Goal: Task Accomplishment & Management: Use online tool/utility

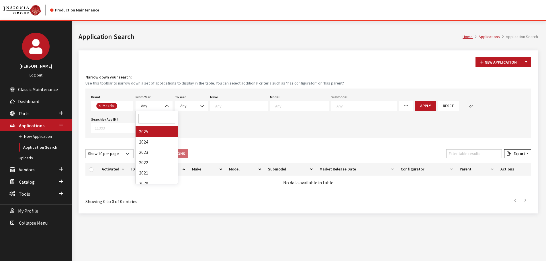
select select "4"
click at [21, 112] on span "Parts" at bounding box center [24, 114] width 11 height 6
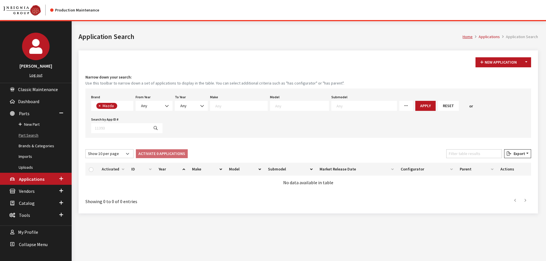
click at [28, 137] on link "Part Search" at bounding box center [36, 135] width 72 height 11
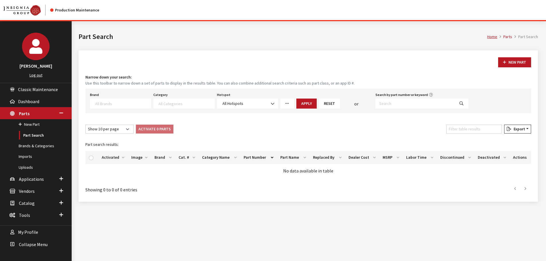
select select
click at [420, 105] on input "Search by part number or keyword" at bounding box center [414, 104] width 79 height 10
paste input "85137120"
type input "85137120"
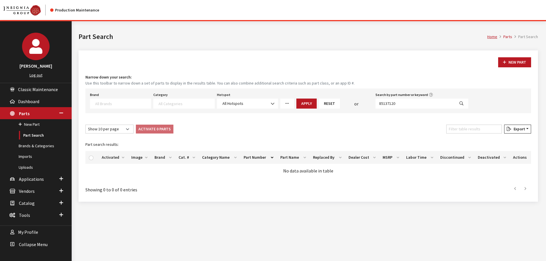
select select
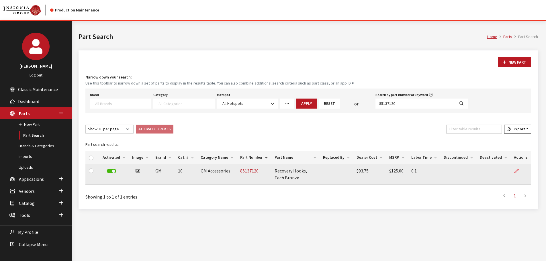
click at [516, 173] on icon at bounding box center [516, 171] width 5 height 5
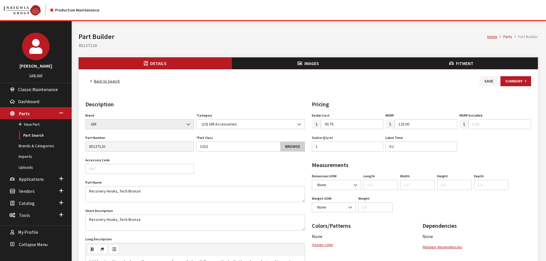
click at [300, 148] on link "Browse" at bounding box center [292, 147] width 25 height 10
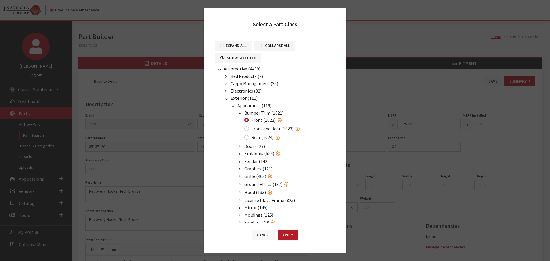
click at [268, 235] on button "Cancel" at bounding box center [263, 235] width 23 height 10
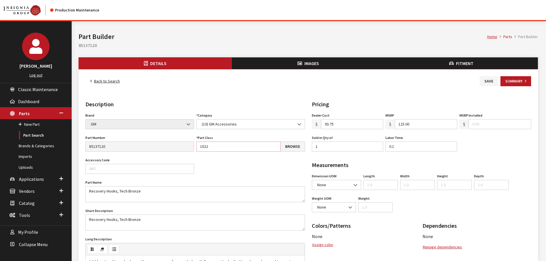
drag, startPoint x: 212, startPoint y: 146, endPoint x: 190, endPoint y: 146, distance: 21.8
click at [190, 146] on div "Brand Acura Alfa Romeo Audi BMW DoubleTake Ford Ford Racing GM GST Honda Hyunda…" at bounding box center [195, 233] width 222 height 245
type input "342"
click at [293, 147] on link "Browse" at bounding box center [292, 147] width 25 height 10
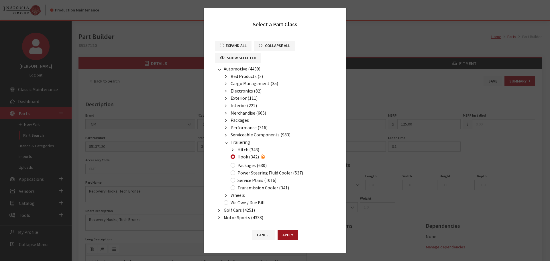
click at [296, 237] on button "Apply" at bounding box center [288, 235] width 20 height 10
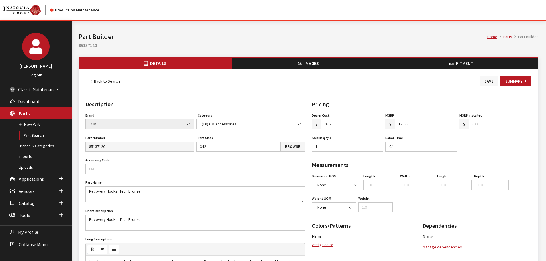
click at [490, 81] on button "Save" at bounding box center [488, 81] width 19 height 10
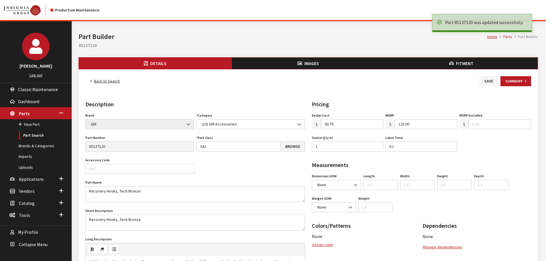
click at [101, 80] on link "Back to Search" at bounding box center [104, 81] width 39 height 10
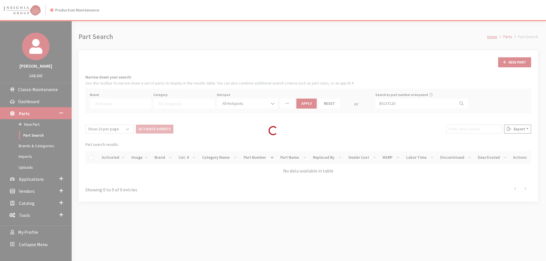
select select
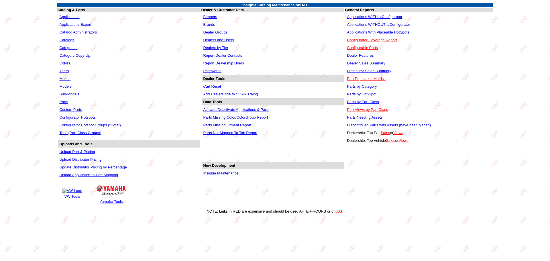
click at [217, 172] on link "Insignia Maintenance" at bounding box center [220, 173] width 35 height 4
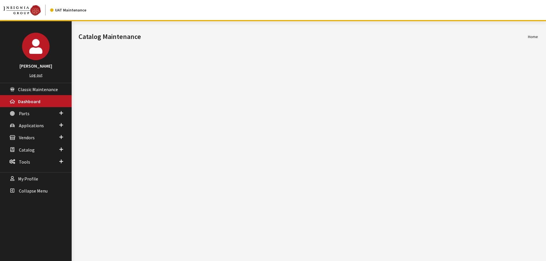
click at [225, 32] on h1 "Catalog Maintenance" at bounding box center [302, 37] width 449 height 10
click at [20, 115] on span "Parts" at bounding box center [24, 114] width 11 height 6
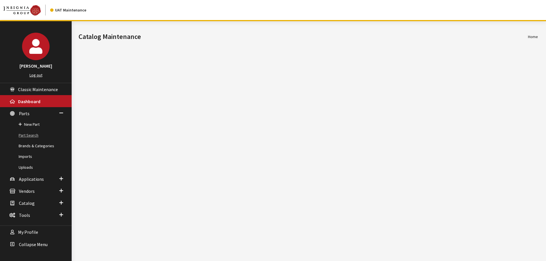
click at [22, 136] on link "Part Search" at bounding box center [36, 135] width 72 height 11
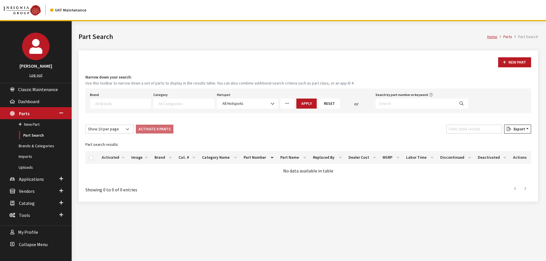
select select
click at [425, 107] on input "Search by part number or keyword" at bounding box center [414, 104] width 79 height 10
paste input "85137120"
type input "85137120"
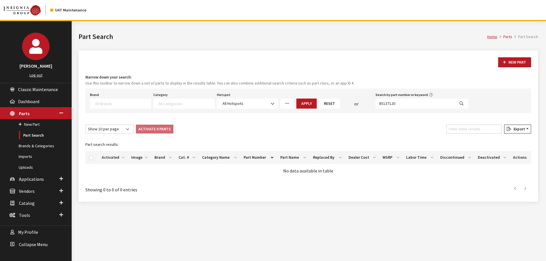
select select
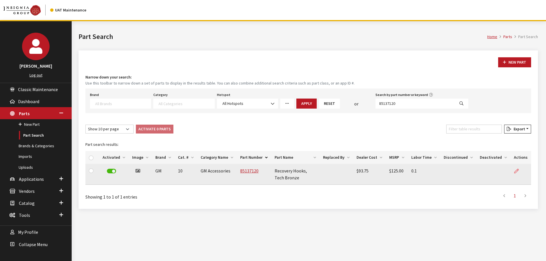
click at [519, 171] on icon at bounding box center [516, 171] width 5 height 5
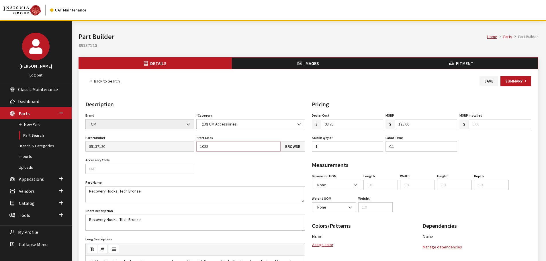
click at [211, 146] on input "1022" at bounding box center [238, 147] width 84 height 10
drag, startPoint x: 208, startPoint y: 146, endPoint x: 197, endPoint y: 146, distance: 11.5
click at [197, 146] on input "1022" at bounding box center [238, 147] width 84 height 10
type input "342"
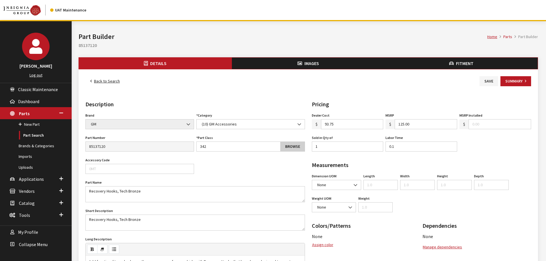
click at [305, 148] on link "Browse" at bounding box center [292, 147] width 25 height 10
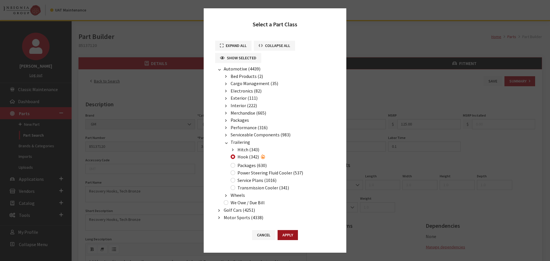
click at [295, 236] on button "Apply" at bounding box center [288, 235] width 20 height 10
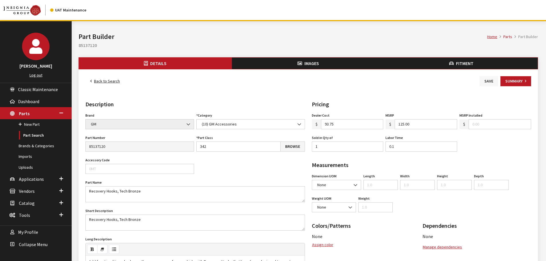
click at [490, 79] on button "Save" at bounding box center [488, 81] width 19 height 10
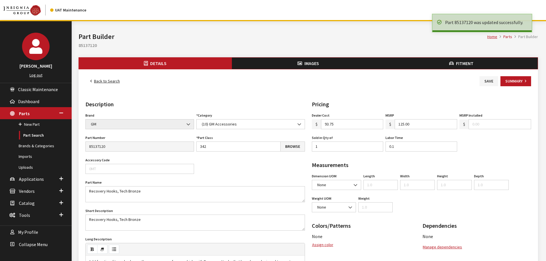
drag, startPoint x: 0, startPoint y: 0, endPoint x: 111, endPoint y: 81, distance: 137.3
click at [111, 81] on link "Back to Search" at bounding box center [104, 81] width 39 height 10
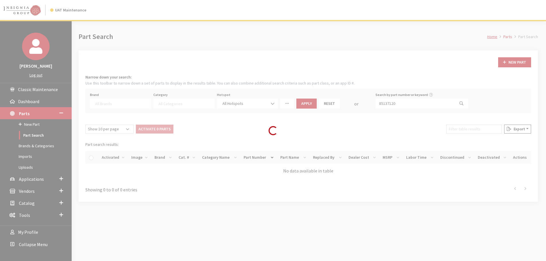
select select
